Goal: Task Accomplishment & Management: Manage account settings

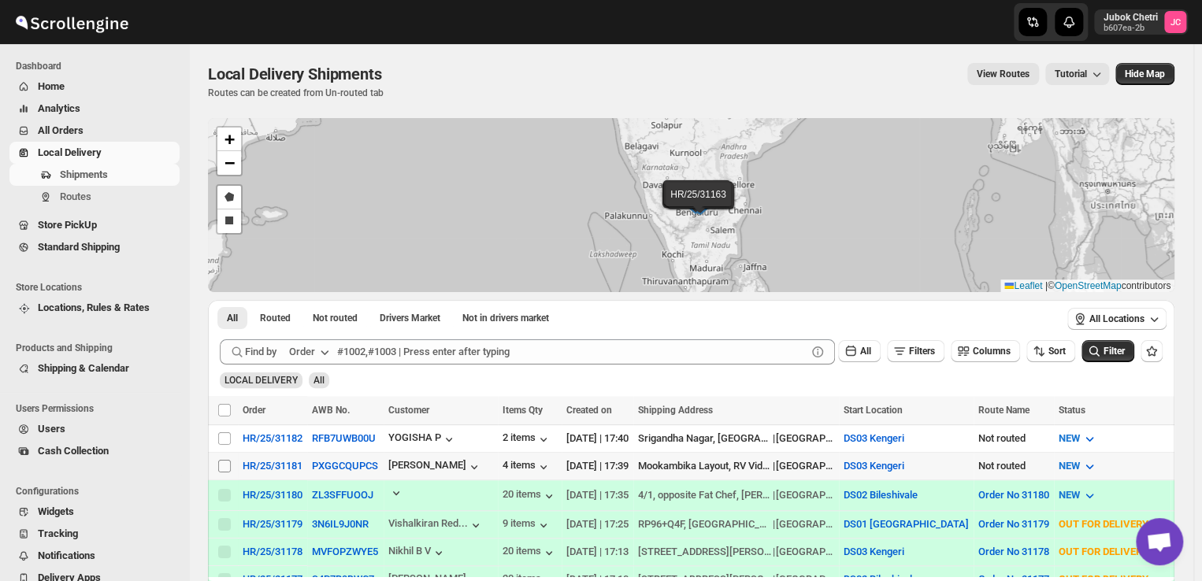
click at [220, 464] on input "Select shipment" at bounding box center [224, 466] width 13 height 13
checkbox input "true"
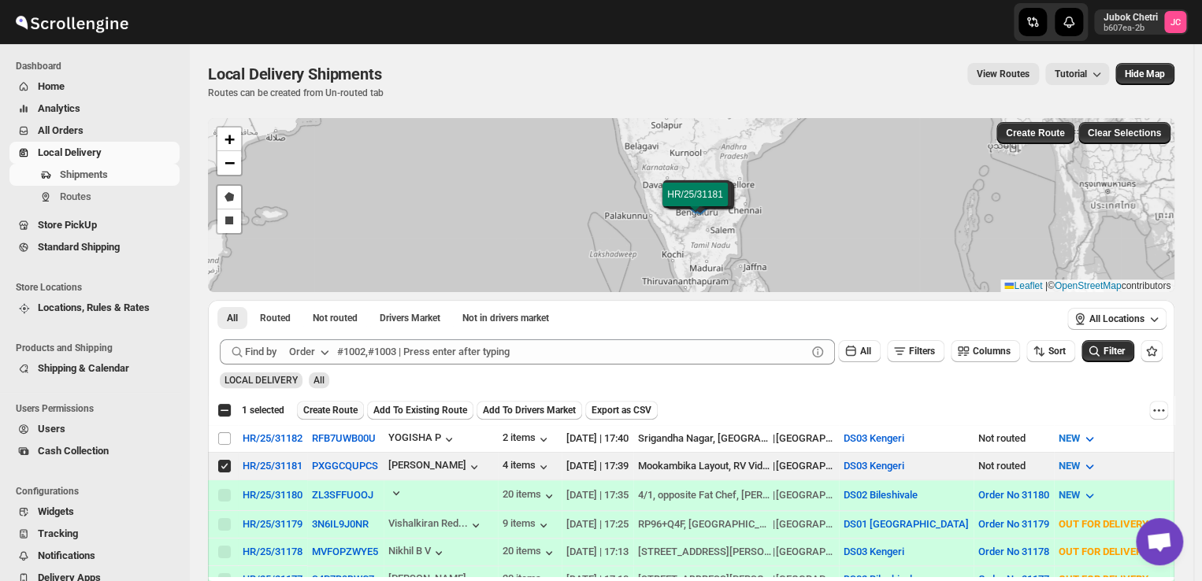
click at [322, 408] on span "Create Route" at bounding box center [330, 410] width 54 height 13
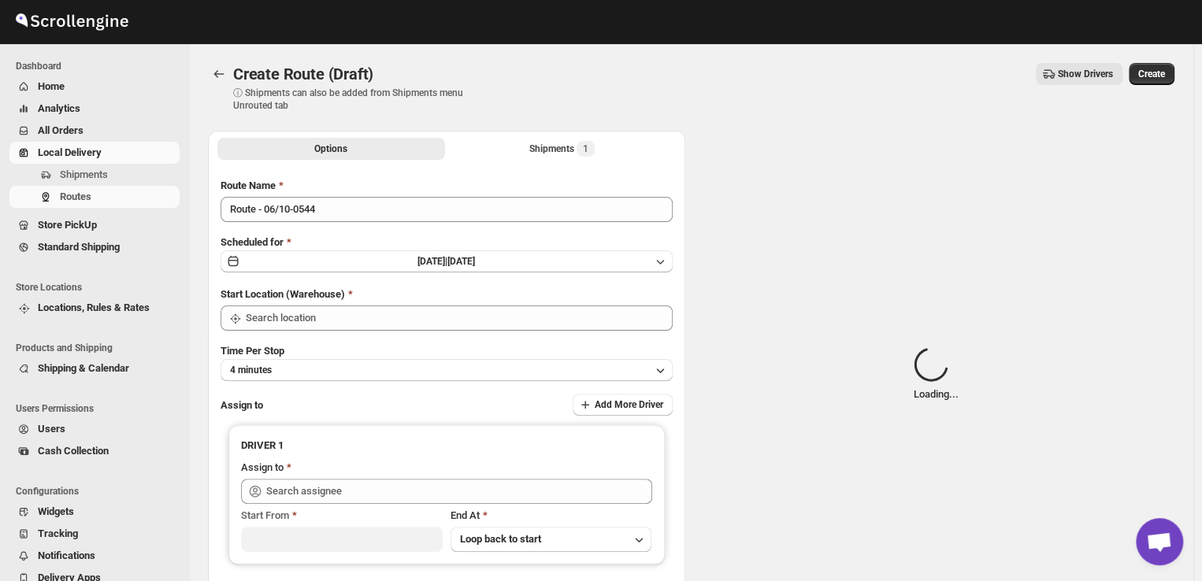
type input "DS03 Kengeri"
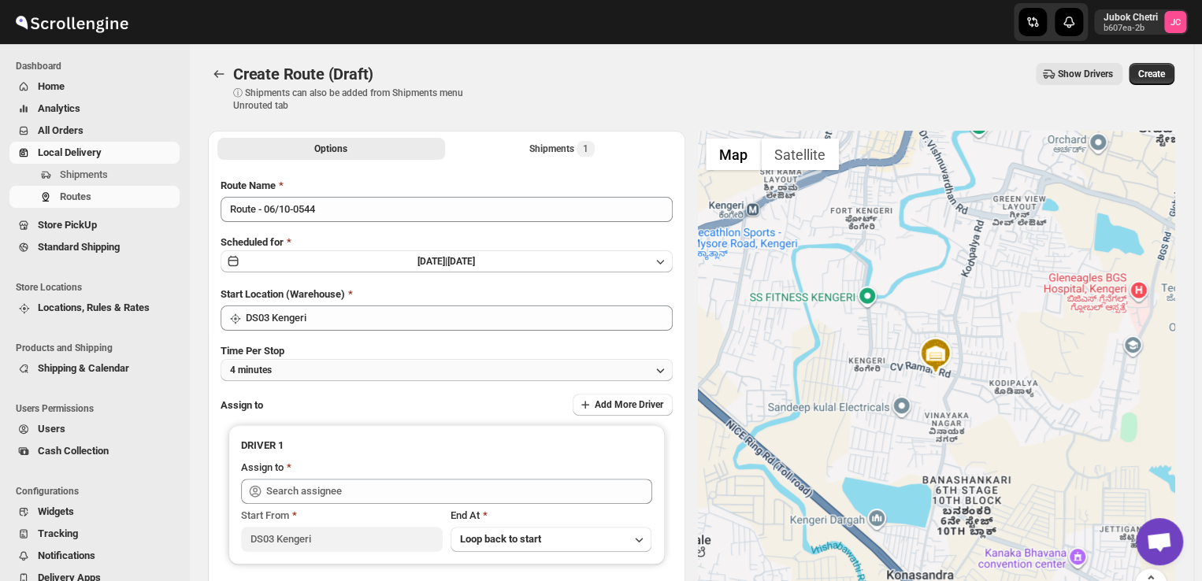
click at [324, 374] on button "4 minutes" at bounding box center [447, 370] width 452 height 22
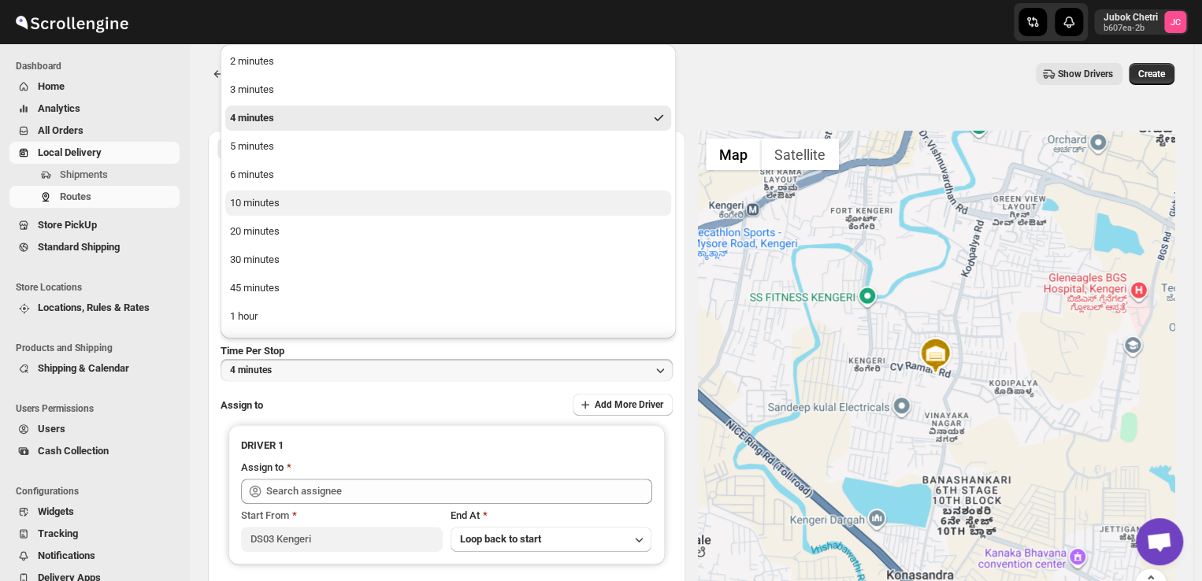
click at [246, 202] on div "10 minutes" at bounding box center [255, 203] width 50 height 16
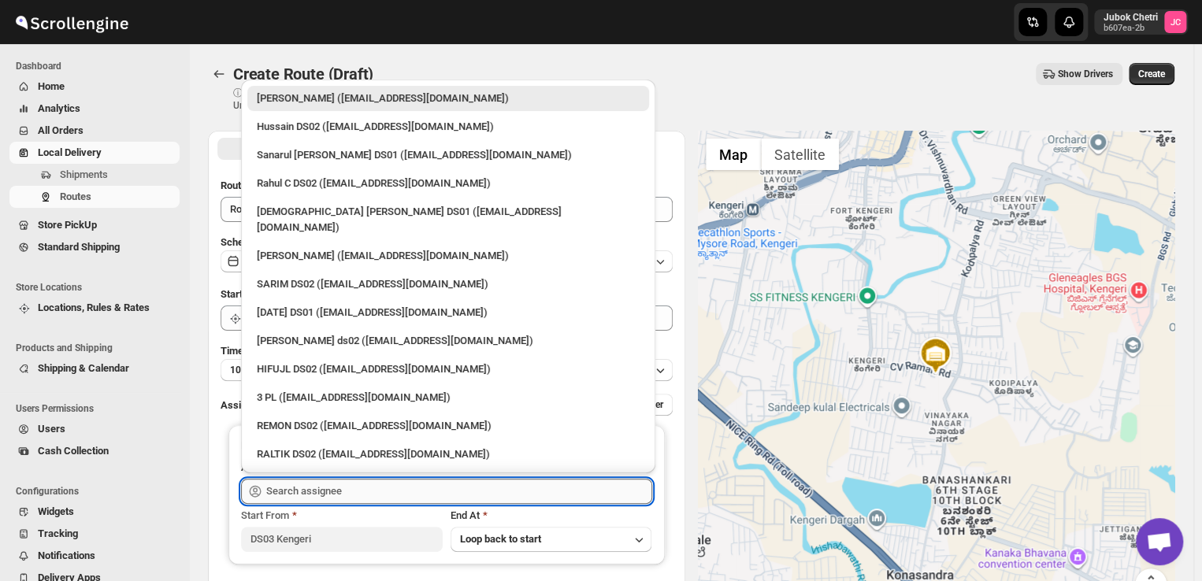
click at [347, 495] on input "text" at bounding box center [459, 491] width 386 height 25
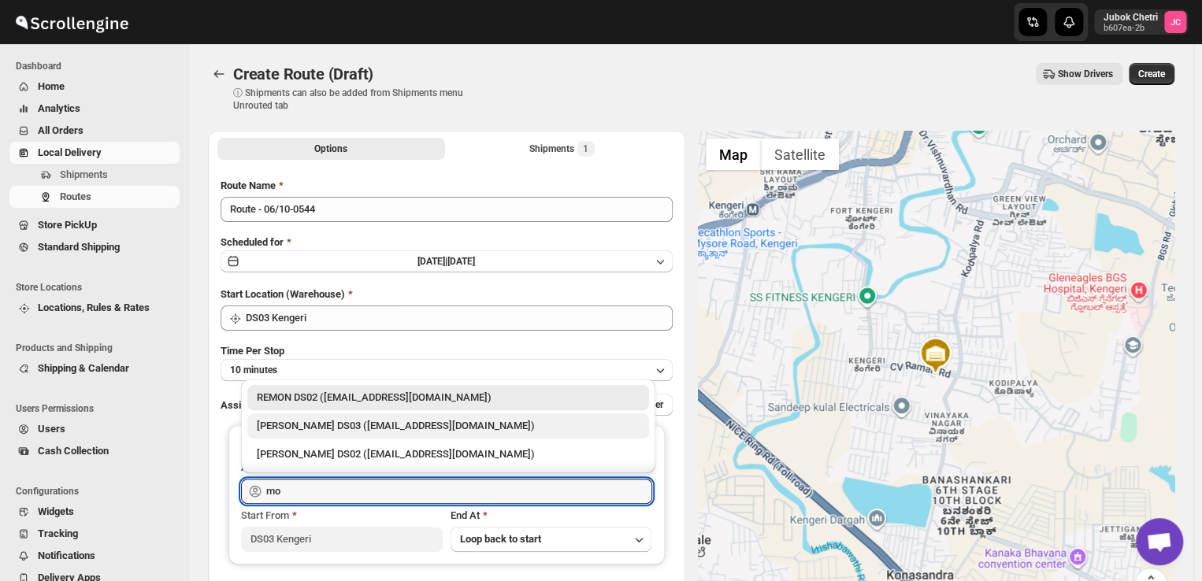
click at [360, 425] on div "Mohim uddin DS03 (veyanal843@bizmud.com)" at bounding box center [448, 426] width 383 height 16
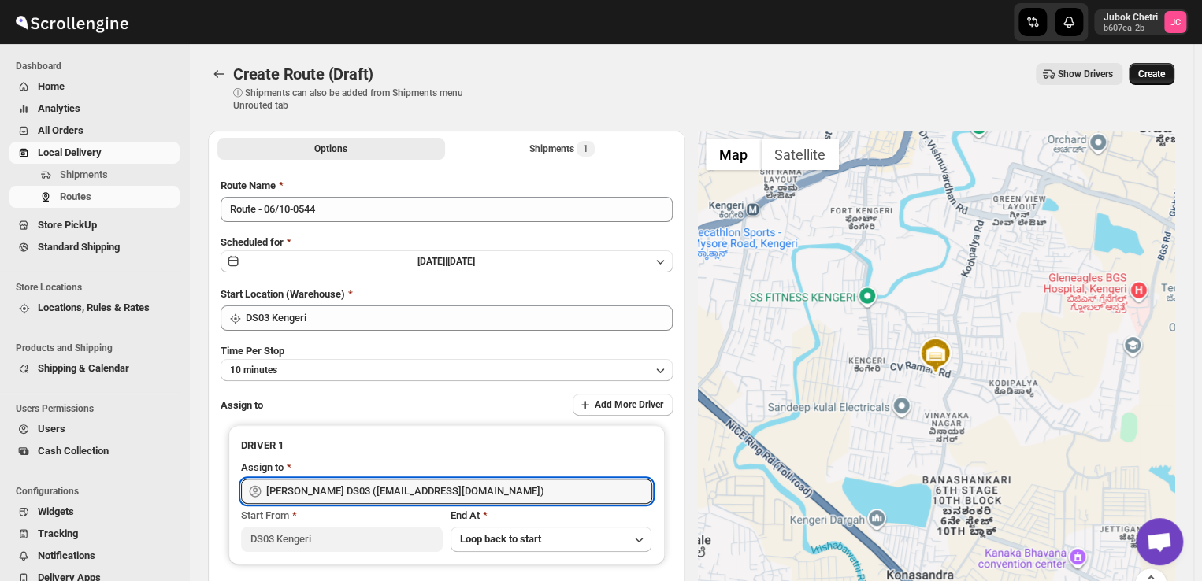
type input "Mohim uddin DS03 (veyanal843@bizmud.com)"
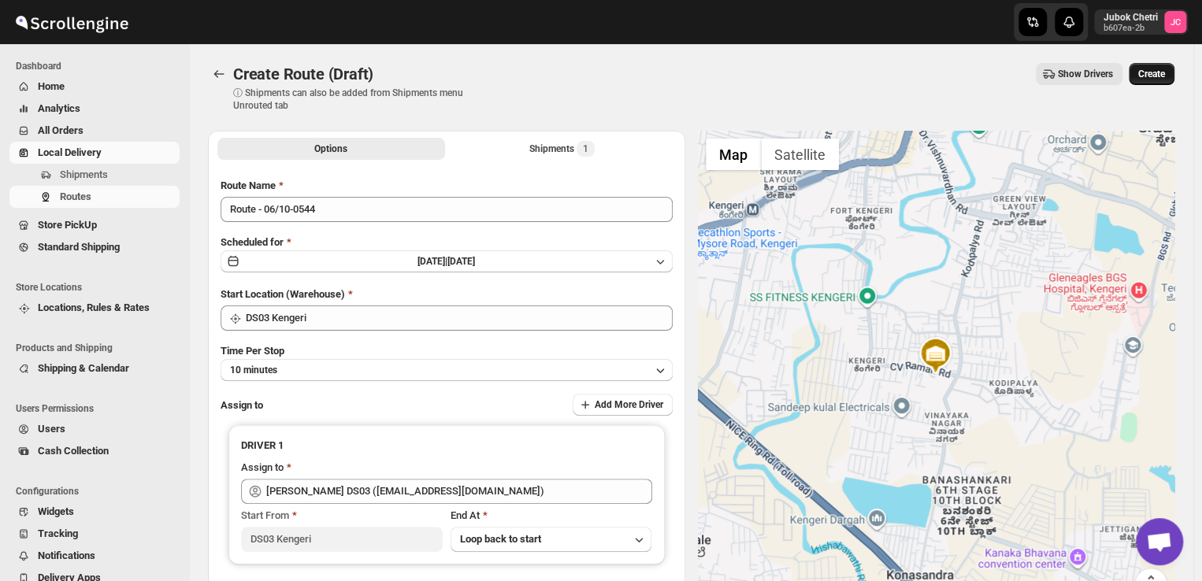
click at [1165, 70] on span "Create" at bounding box center [1151, 74] width 27 height 13
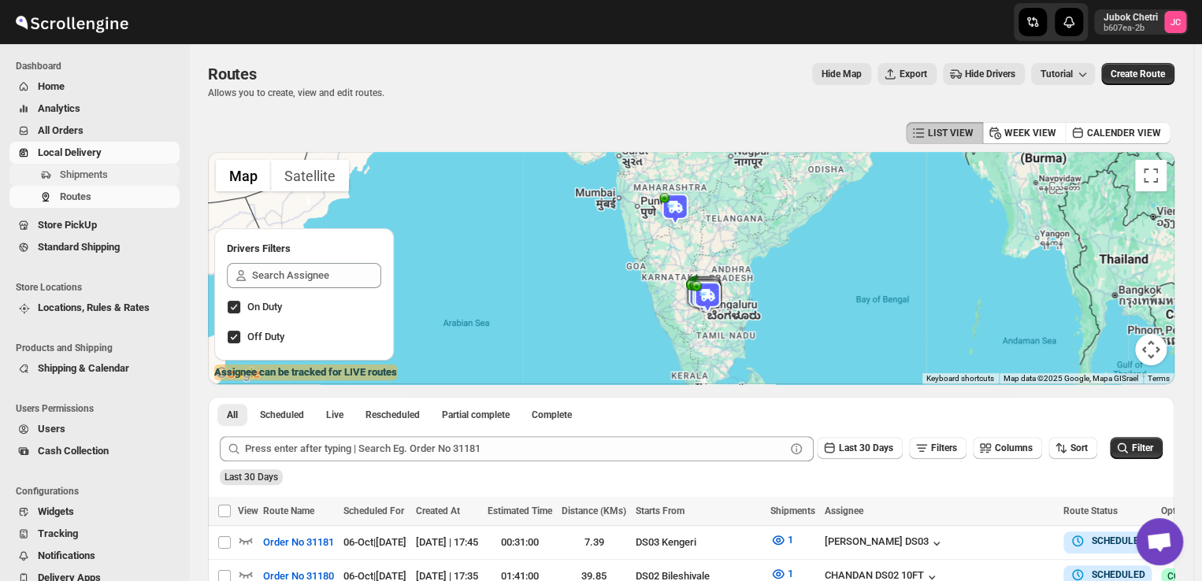
click at [95, 169] on span "Shipments" at bounding box center [84, 175] width 48 height 12
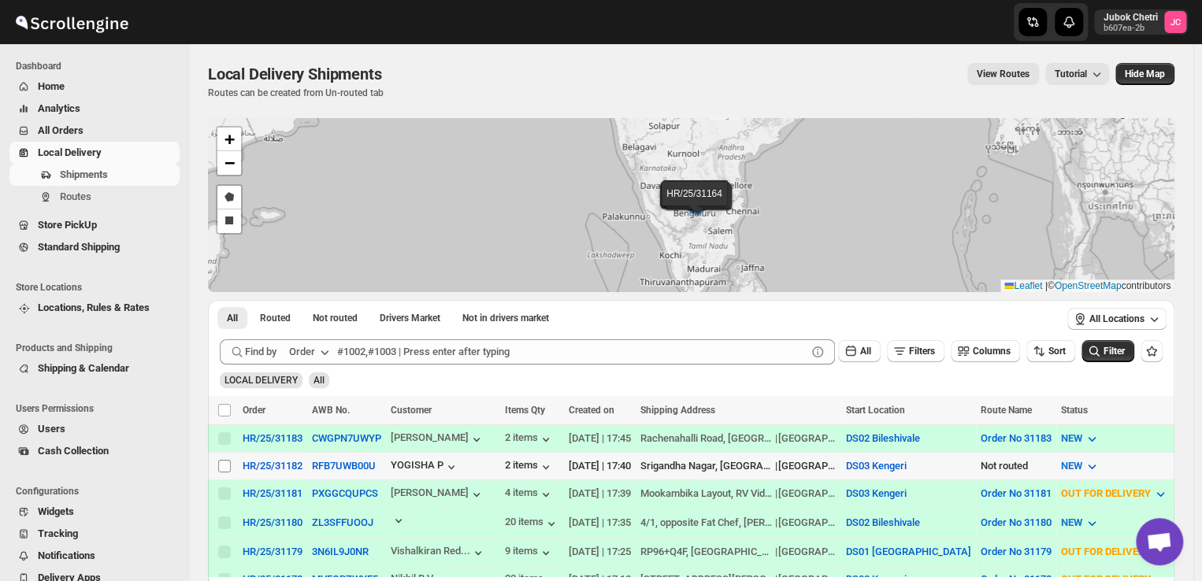
click at [227, 463] on input "Select shipment" at bounding box center [224, 466] width 13 height 13
checkbox input "true"
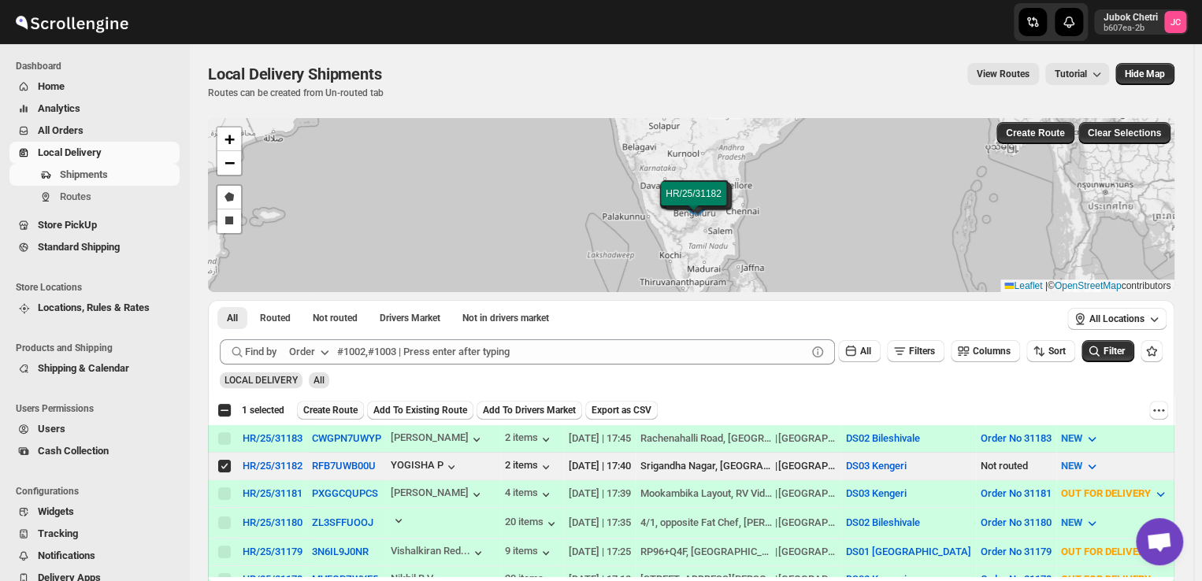
click at [342, 406] on span "Create Route" at bounding box center [330, 410] width 54 height 13
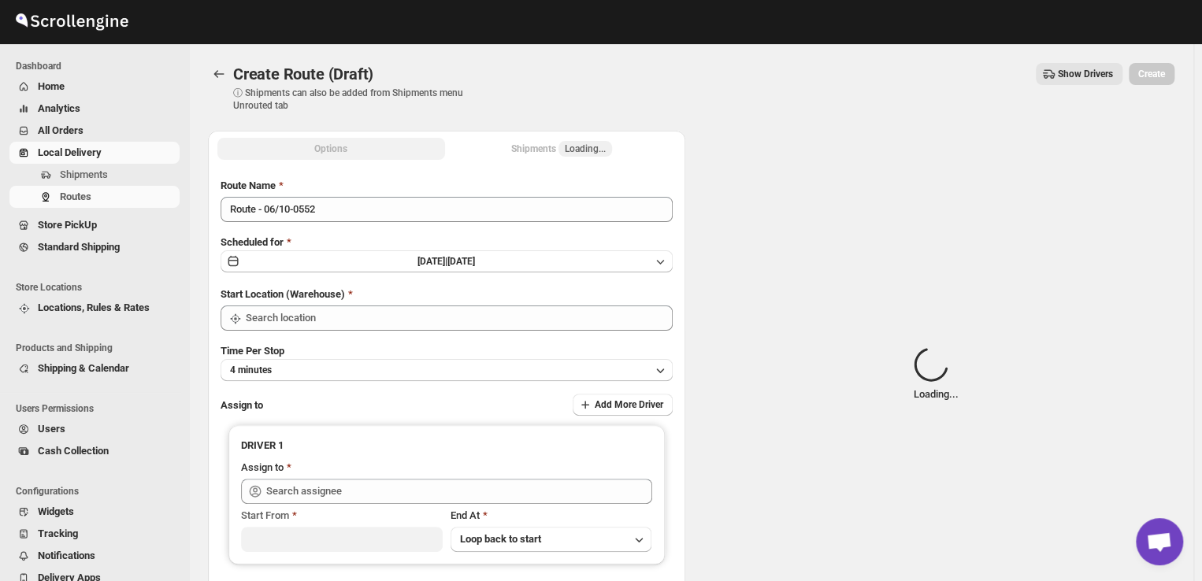
type input "DS03 Kengeri"
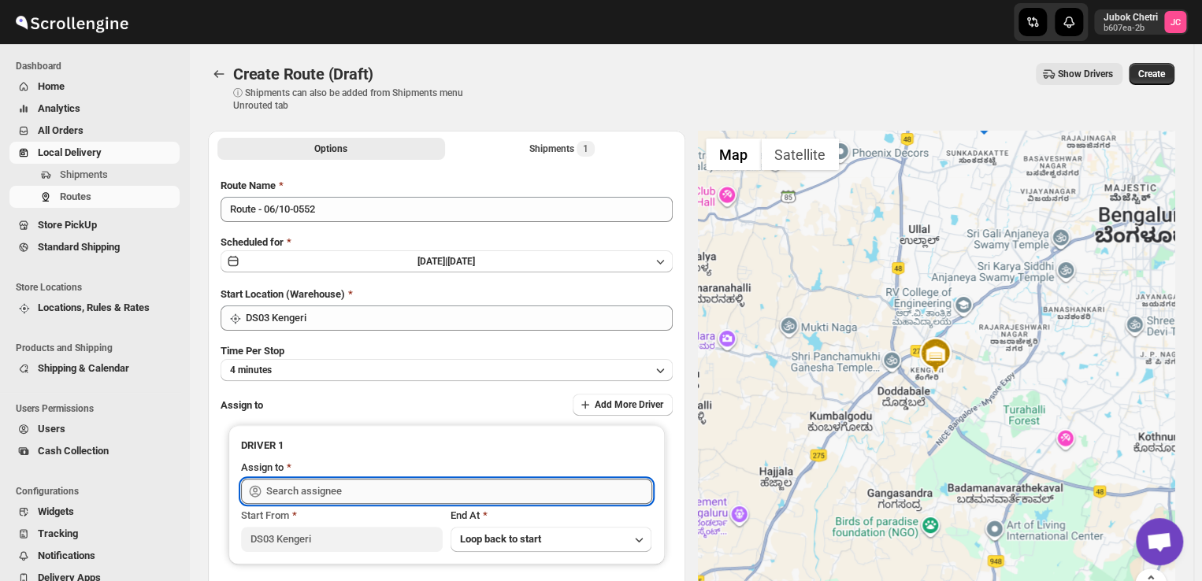
click at [357, 487] on input "text" at bounding box center [459, 491] width 386 height 25
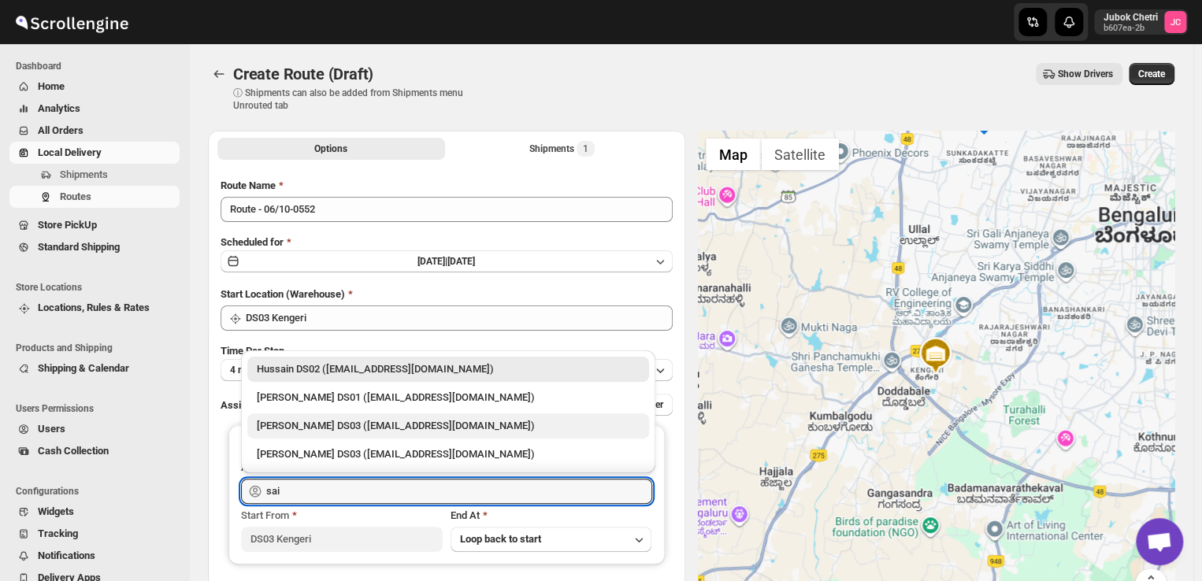
click at [371, 423] on div "Saibur Rahman DS03 (novenik154@ihnpo.com)" at bounding box center [448, 426] width 383 height 16
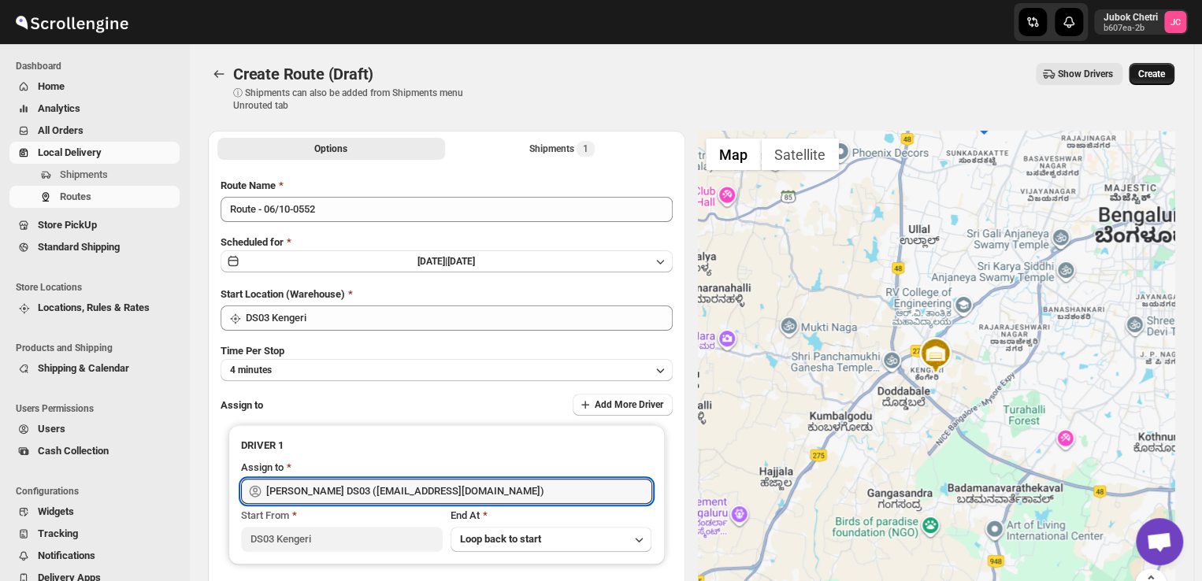
type input "Saibur Rahman DS03 (novenik154@ihnpo.com)"
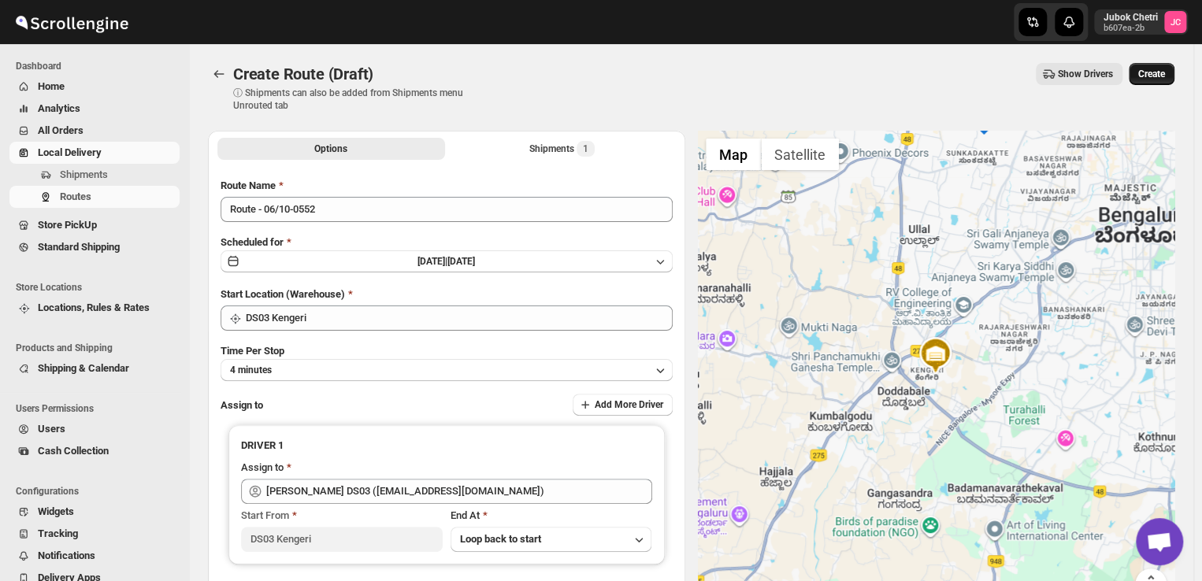
click at [1158, 73] on span "Create" at bounding box center [1151, 74] width 27 height 13
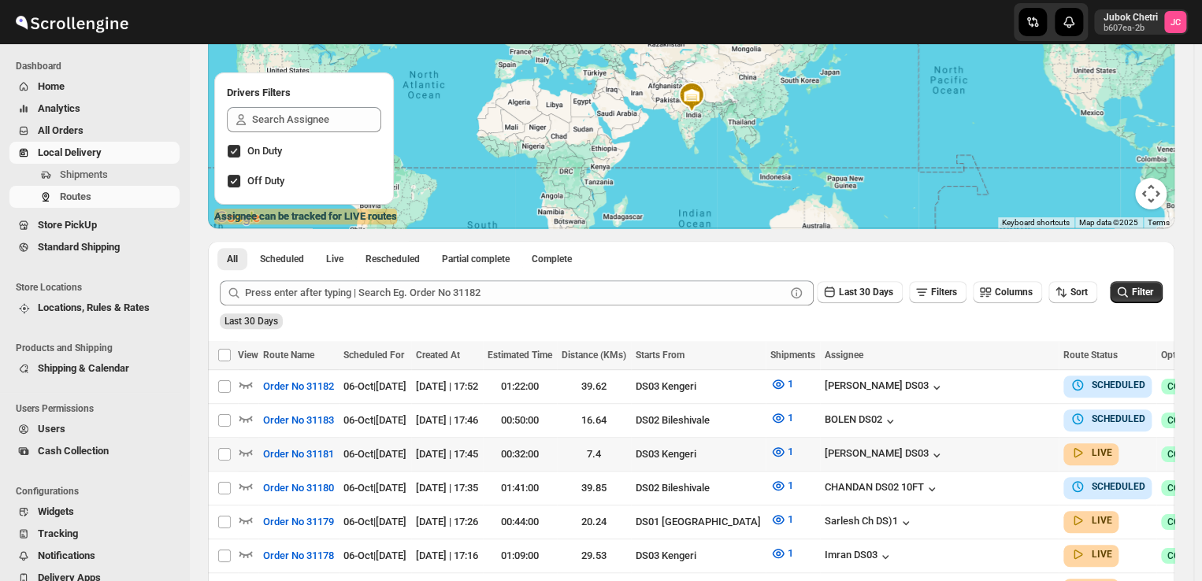
scroll to position [161, 0]
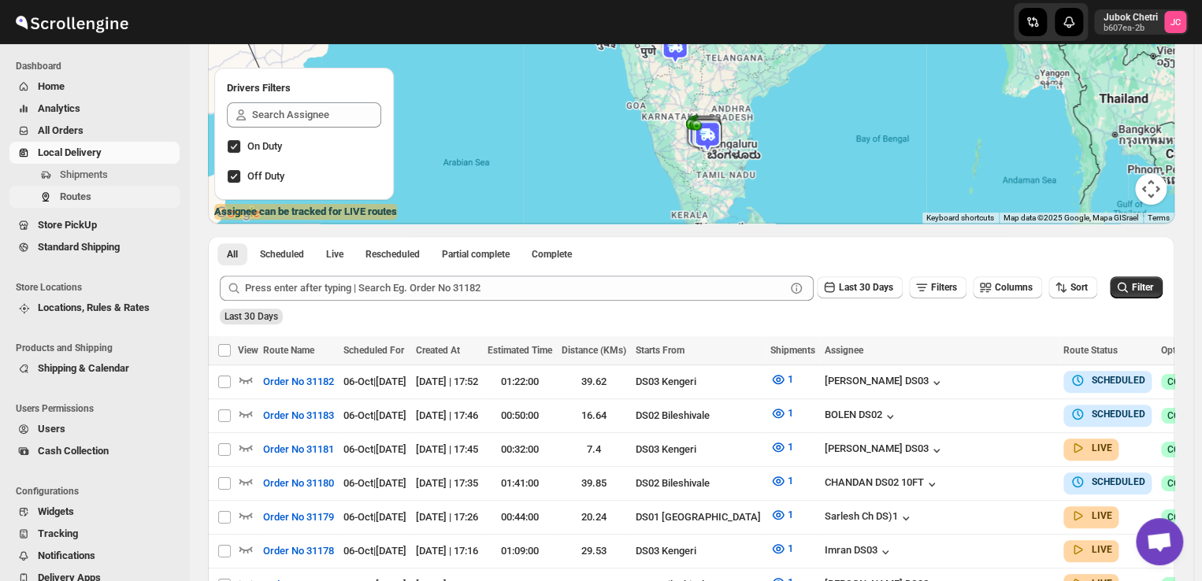
click at [88, 198] on span "Routes" at bounding box center [76, 197] width 32 height 12
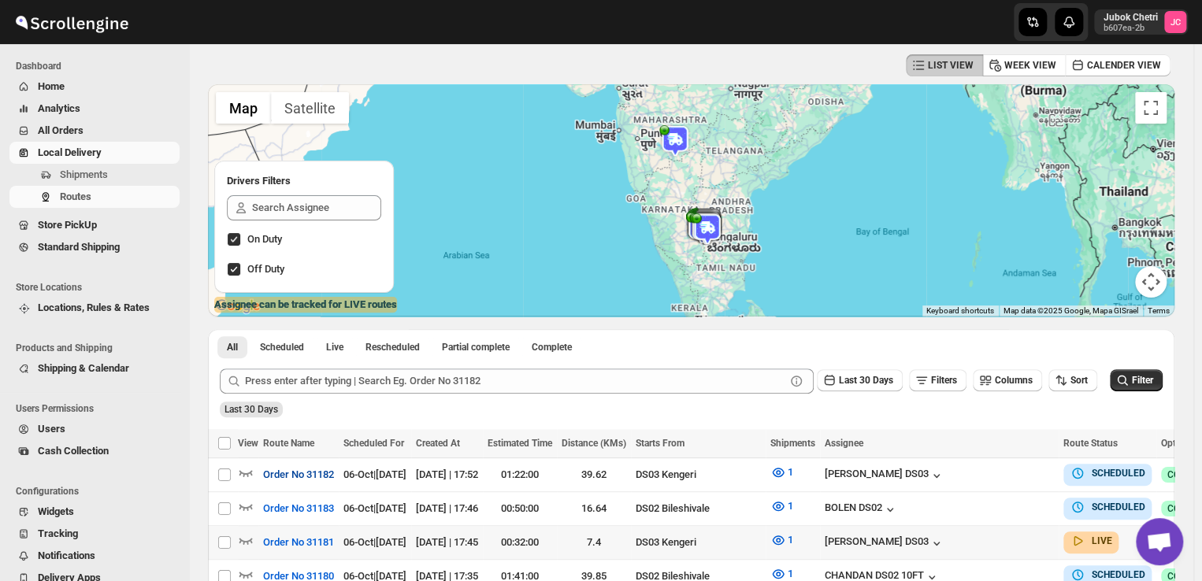
scroll to position [79, 0]
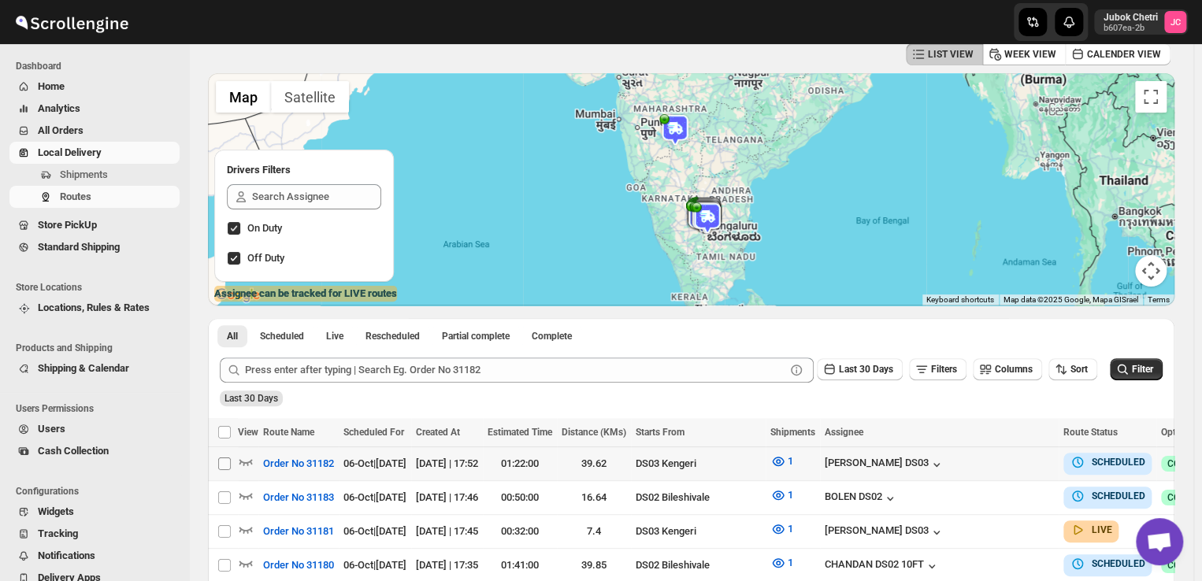
click at [222, 459] on input "Select route" at bounding box center [224, 464] width 13 height 13
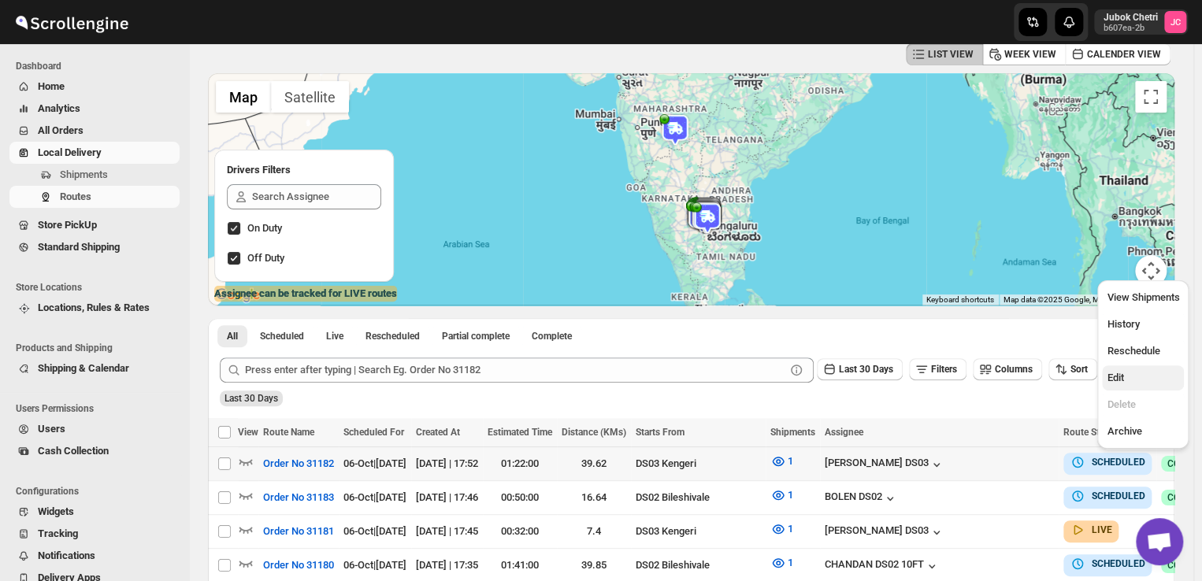
click at [1132, 376] on span "Edit" at bounding box center [1142, 378] width 72 height 16
checkbox input "true"
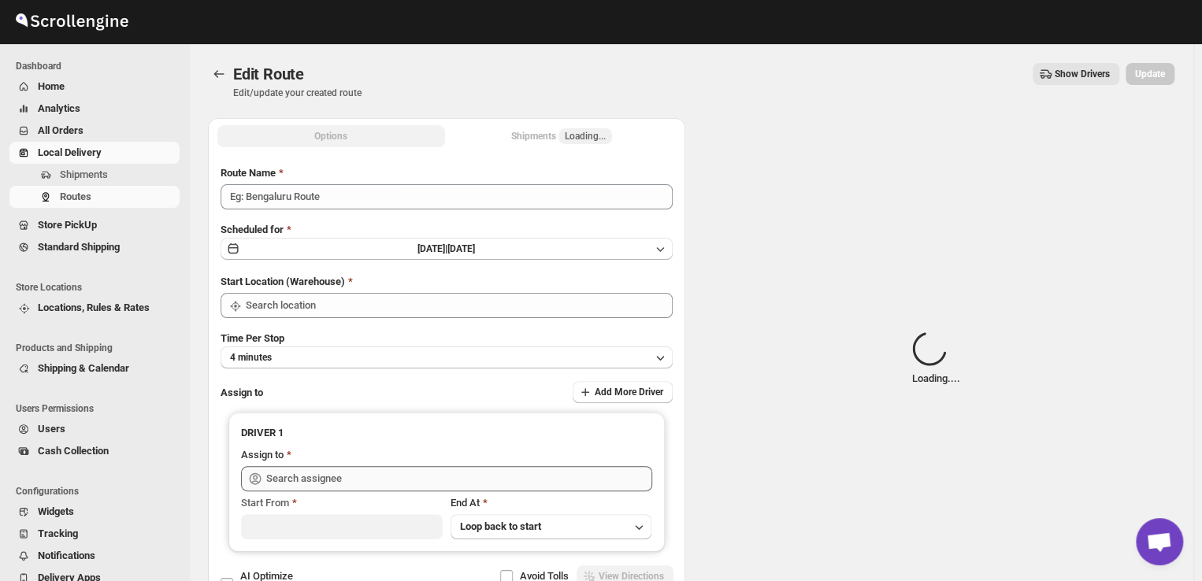
type input "Order No 31182"
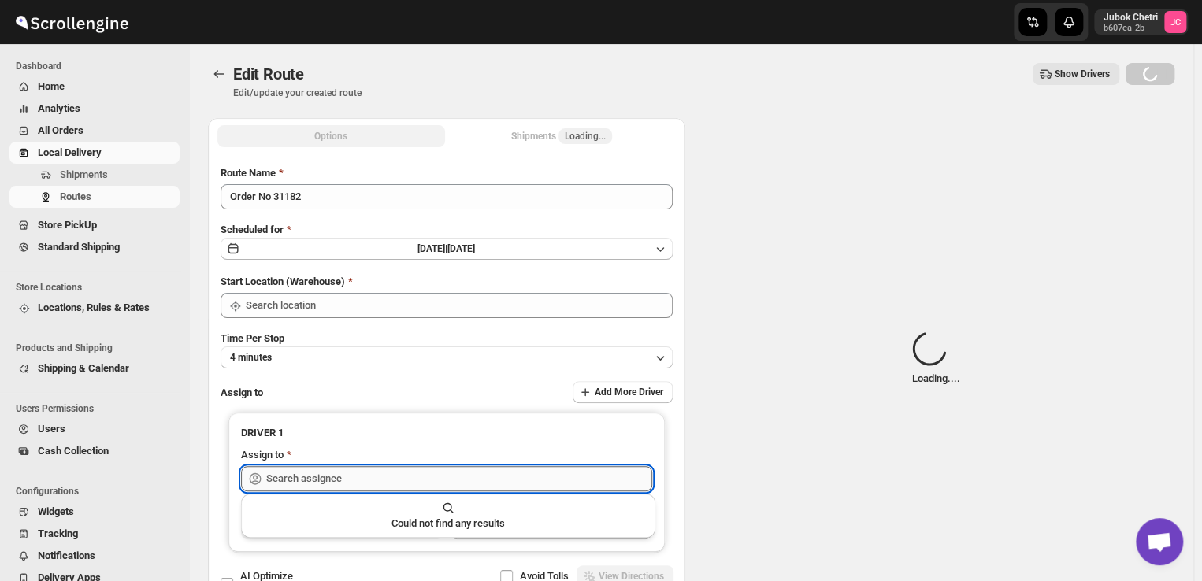
type input "DS03 Kengeri"
click at [391, 482] on input "text" at bounding box center [459, 478] width 386 height 25
type input "DS03 Kengeri"
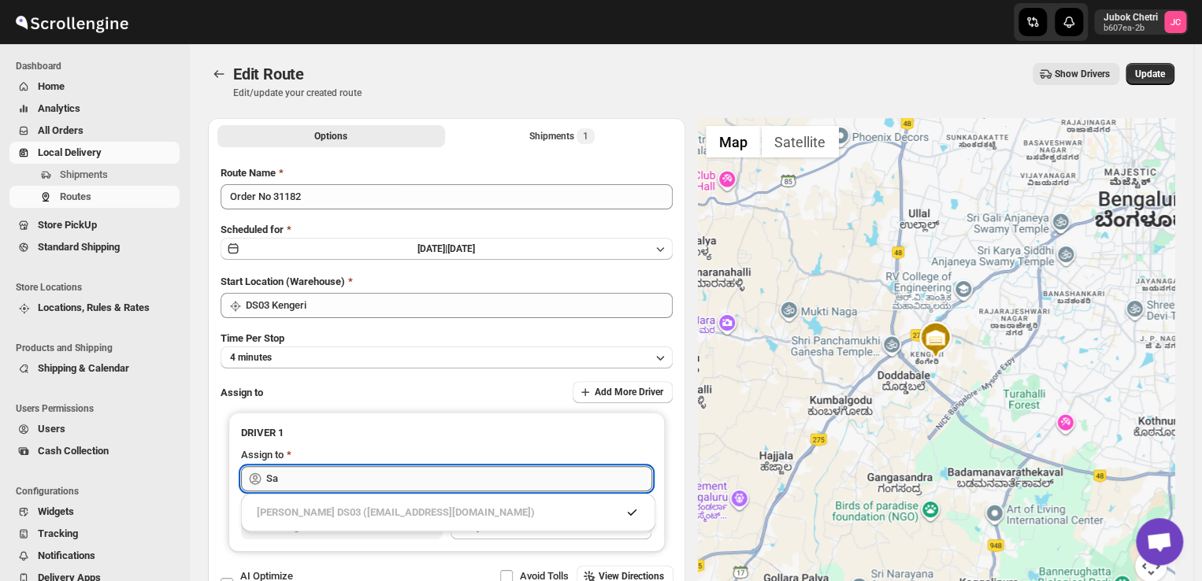
type input "S"
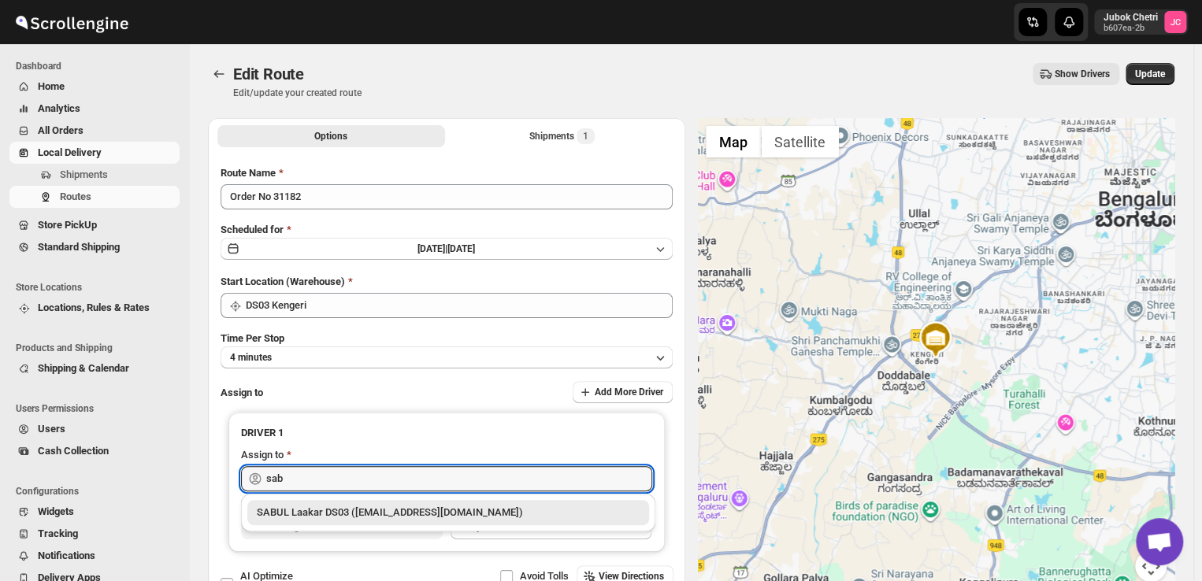
click at [381, 514] on div "SABUL Laakar DS03 (pokogin390@dextrago.com)" at bounding box center [448, 513] width 383 height 16
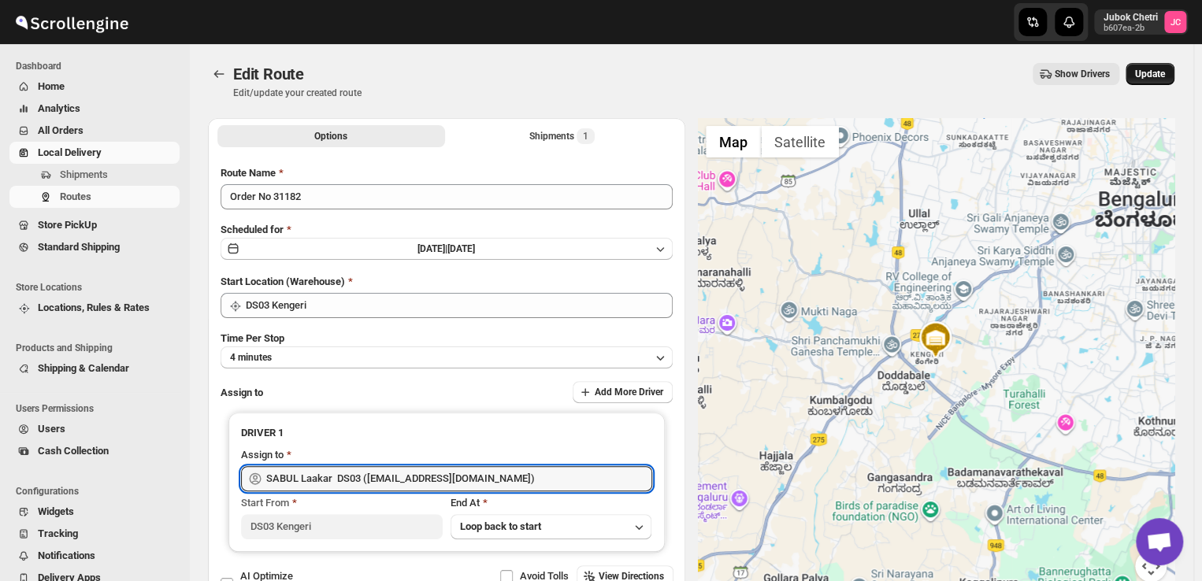
type input "SABUL Laakar DS03 (pokogin390@dextrago.com)"
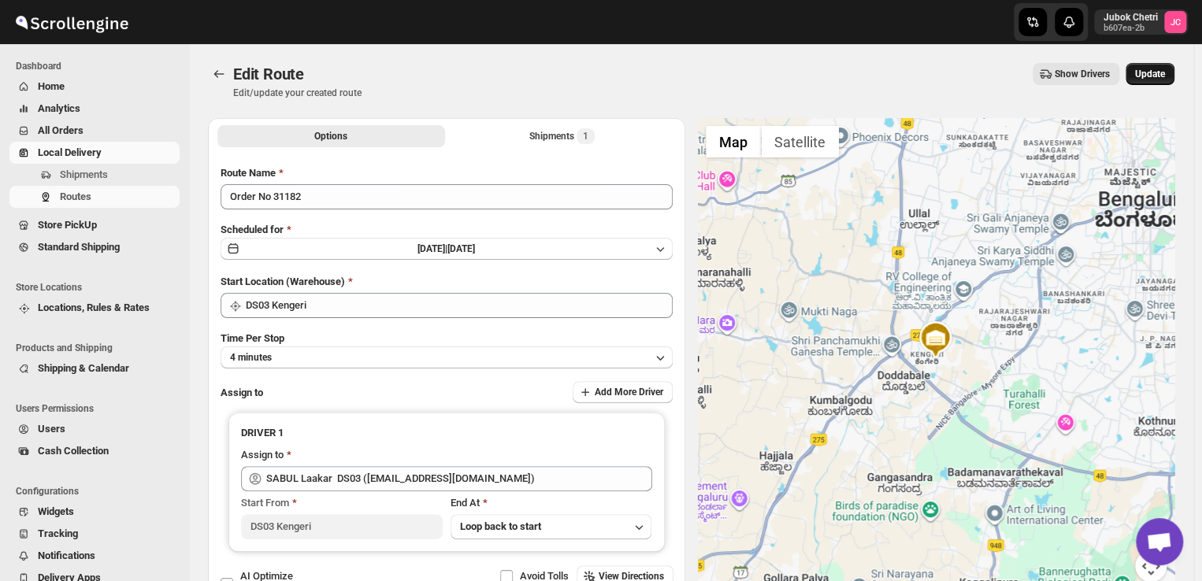
click at [1165, 73] on span "Update" at bounding box center [1150, 74] width 30 height 13
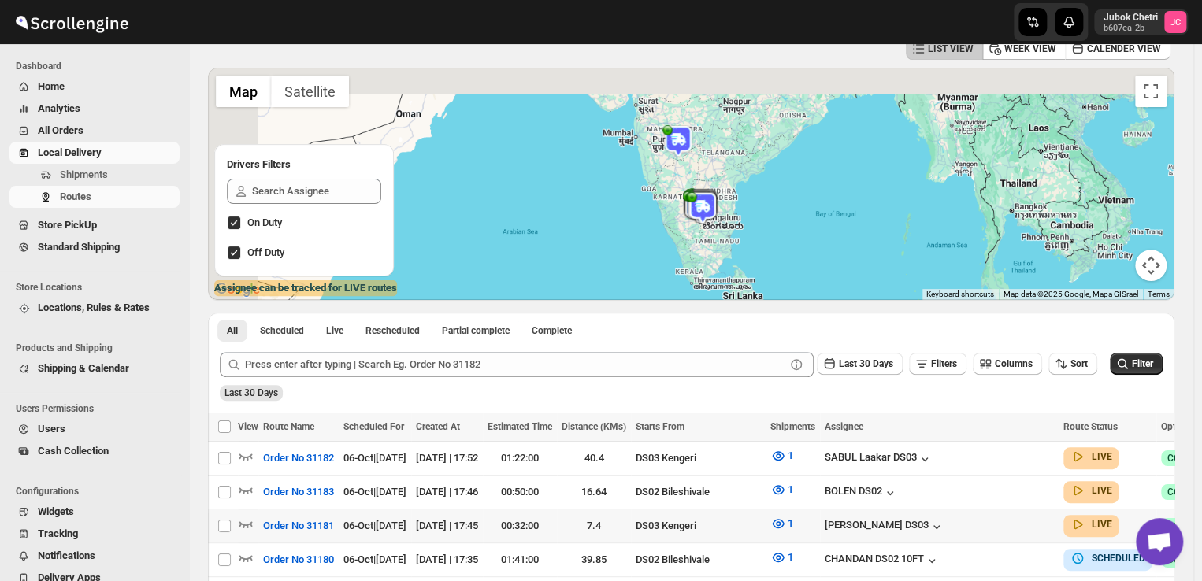
scroll to position [76, 0]
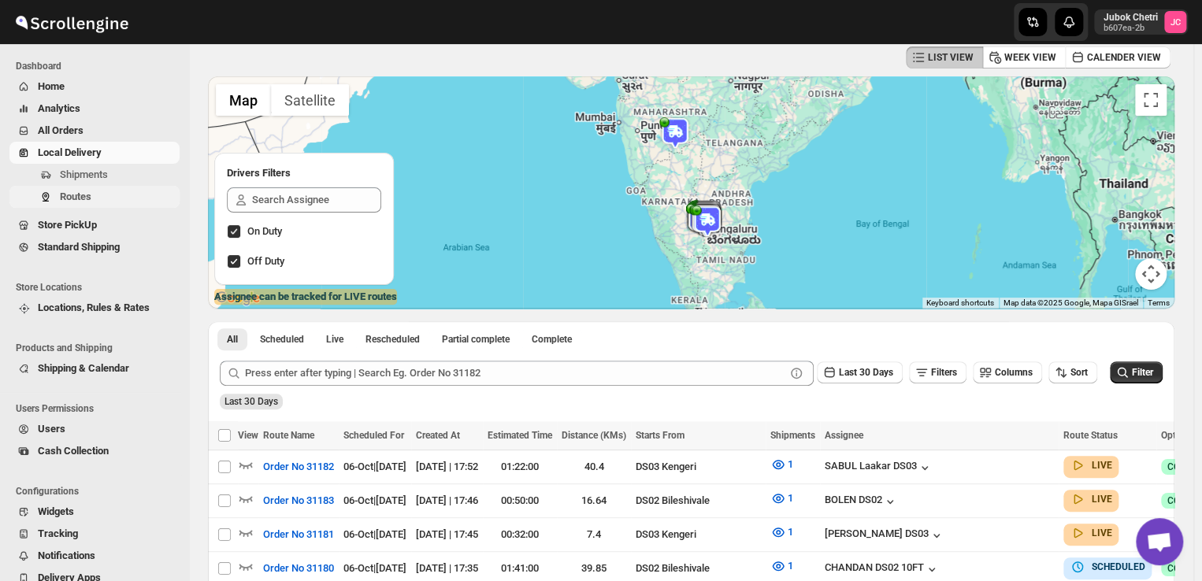
click at [84, 195] on span "Routes" at bounding box center [76, 197] width 32 height 12
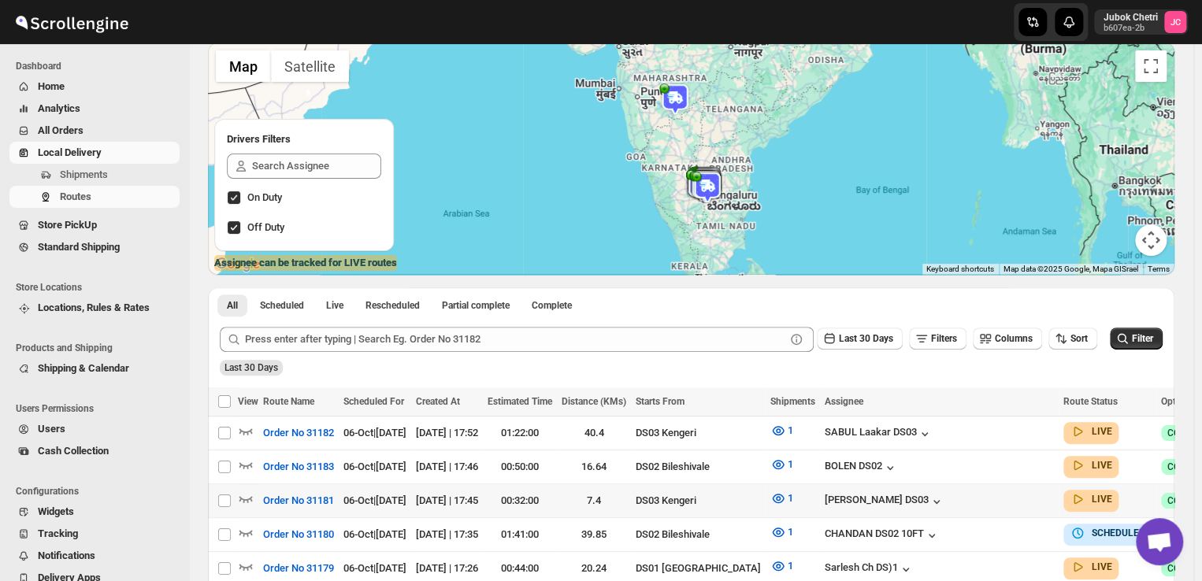
scroll to position [147, 0]
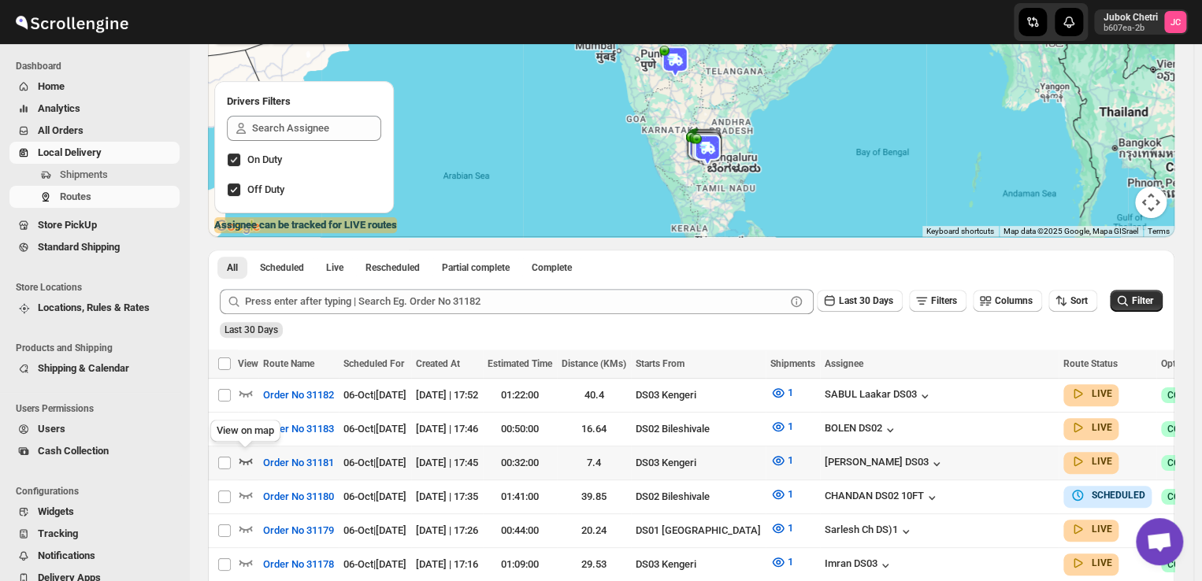
click at [246, 458] on icon "button" at bounding box center [246, 461] width 16 height 16
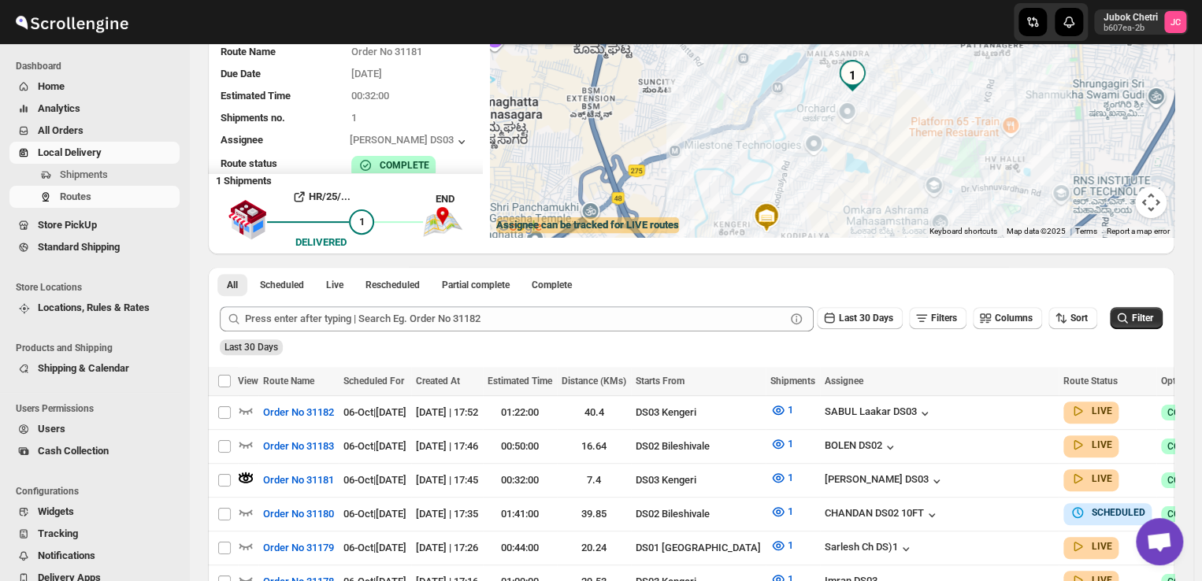
click at [828, 127] on div at bounding box center [832, 121] width 684 height 232
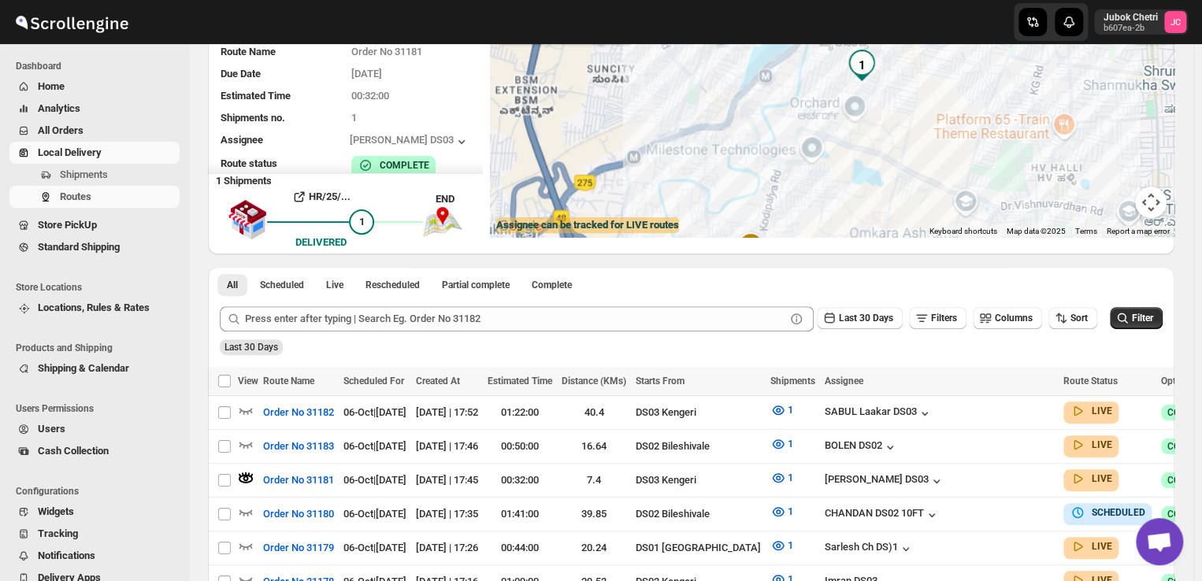
click at [828, 127] on div at bounding box center [832, 121] width 684 height 232
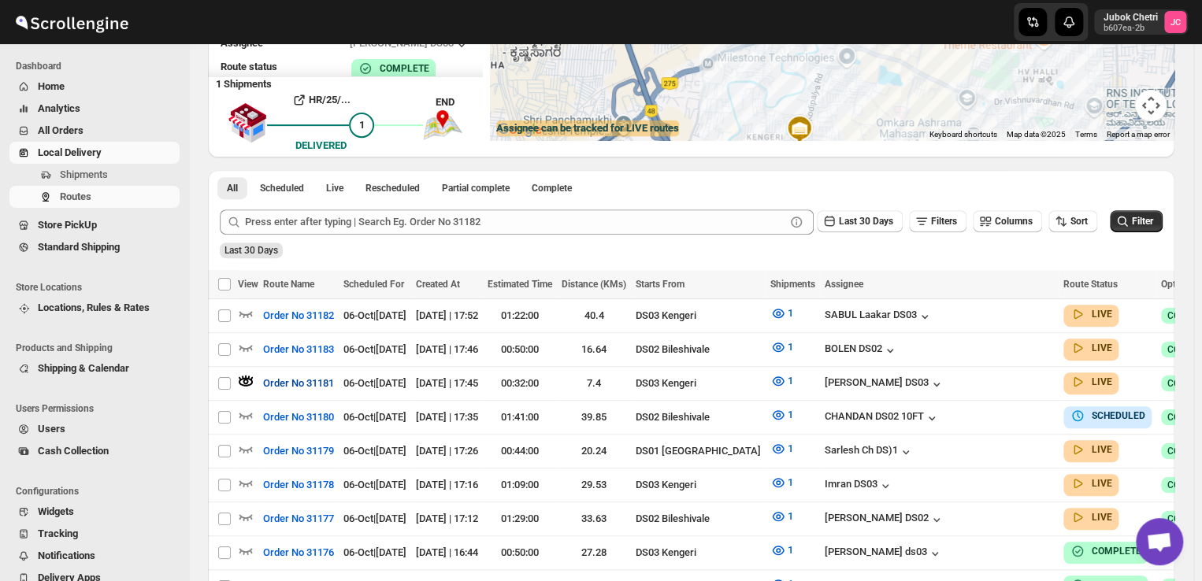
scroll to position [0, 0]
